Goal: Task Accomplishment & Management: Use online tool/utility

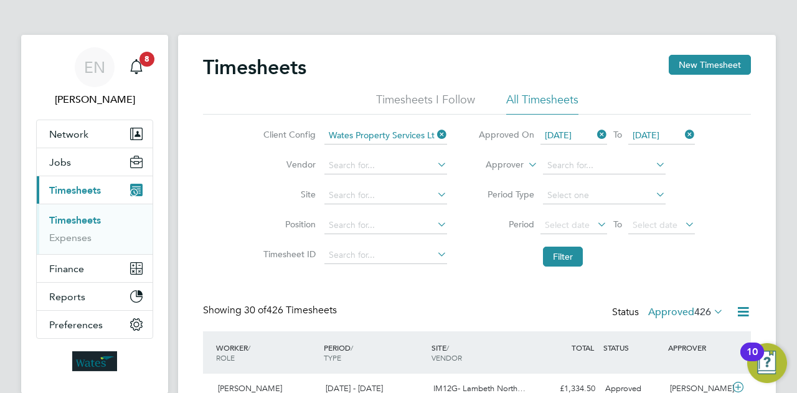
click at [434, 131] on icon at bounding box center [434, 134] width 0 height 17
click at [434, 134] on icon at bounding box center [434, 134] width 0 height 17
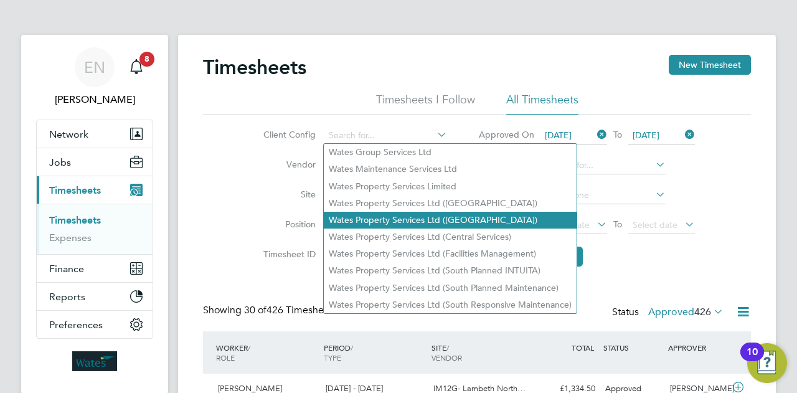
click at [464, 219] on li "Wates Property Services Ltd ([GEOGRAPHIC_DATA])" at bounding box center [450, 220] width 253 height 17
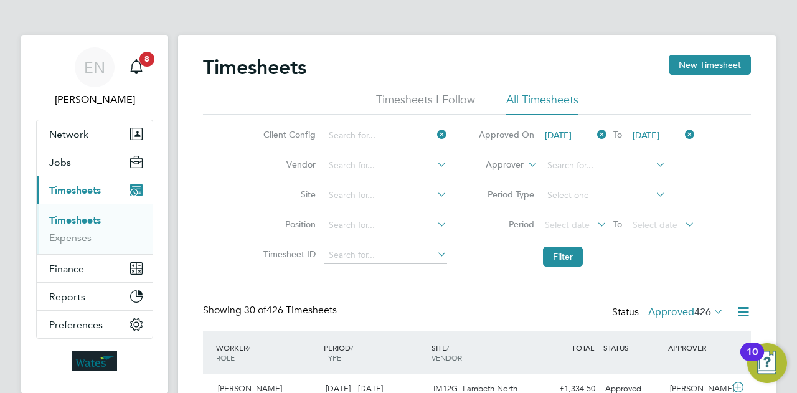
type input "Wates Property Services Ltd ([GEOGRAPHIC_DATA])"
click at [562, 255] on button "Filter" at bounding box center [563, 256] width 40 height 20
click at [744, 312] on icon at bounding box center [743, 312] width 16 height 16
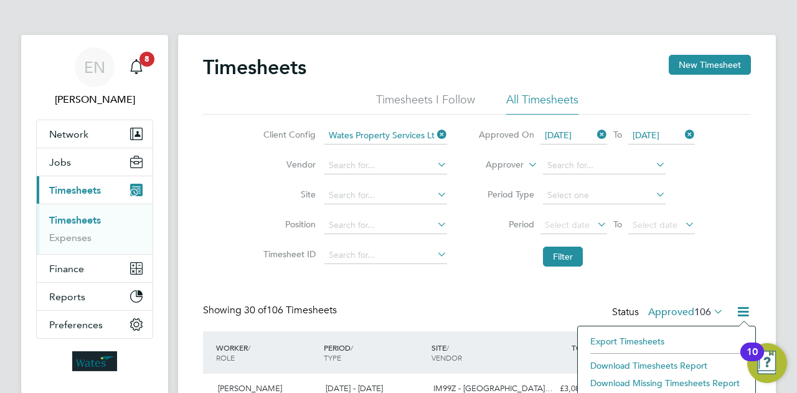
click at [673, 365] on li "Download Timesheets Report" at bounding box center [666, 365] width 165 height 17
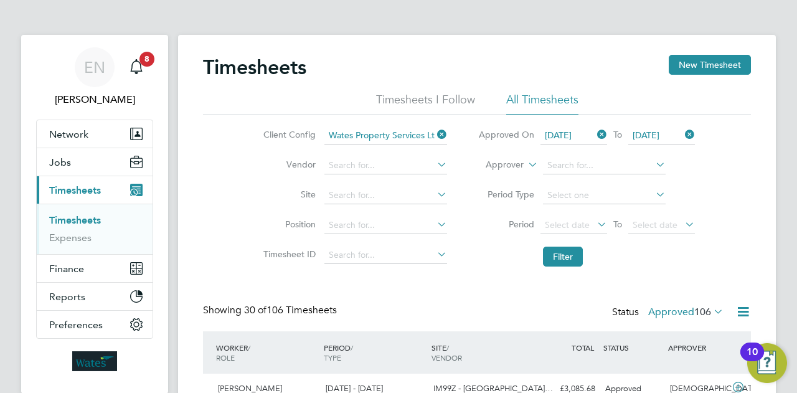
click at [434, 134] on icon at bounding box center [434, 134] width 0 height 17
click at [464, 283] on li "Wates Property Services Ltd (South Planned Maintenance)" at bounding box center [450, 287] width 253 height 17
type input "Wates Property Services Ltd (South Planned Maintenance)"
click at [556, 261] on button "Filter" at bounding box center [563, 256] width 40 height 20
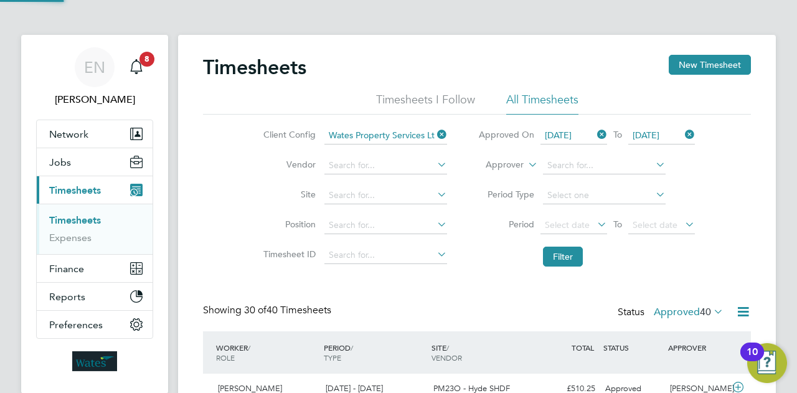
scroll to position [42, 108]
click at [741, 313] on icon at bounding box center [743, 312] width 16 height 16
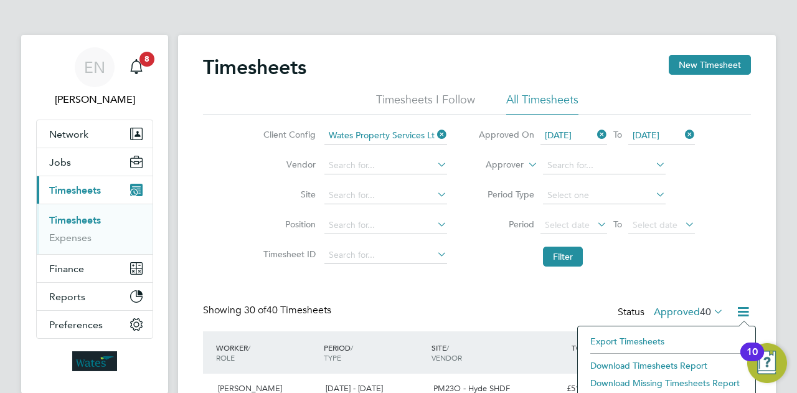
click at [652, 368] on li "Download Timesheets Report" at bounding box center [666, 365] width 165 height 17
